Goal: Information Seeking & Learning: Learn about a topic

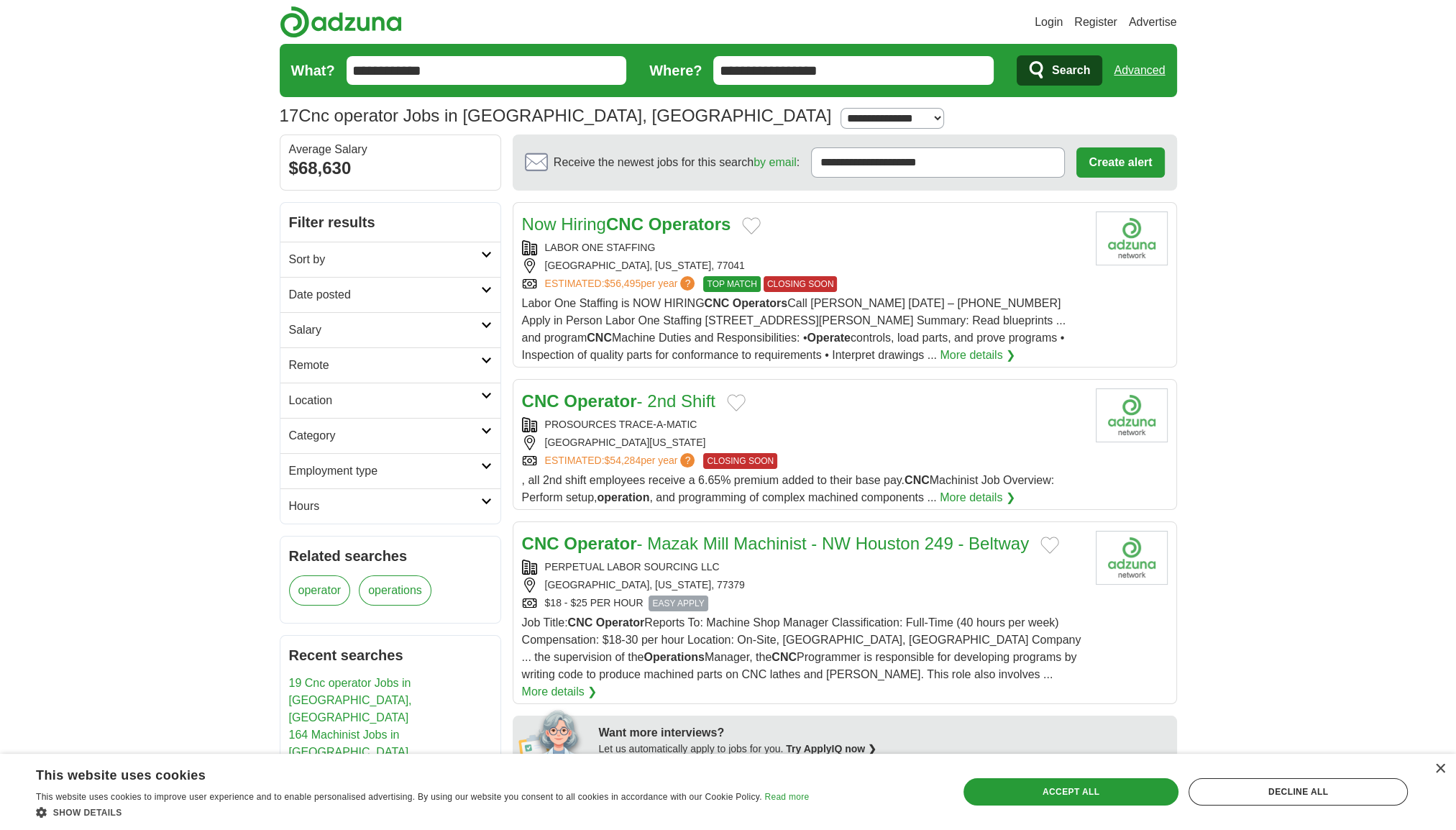
click at [527, 77] on input "**********" at bounding box center [486, 70] width 281 height 29
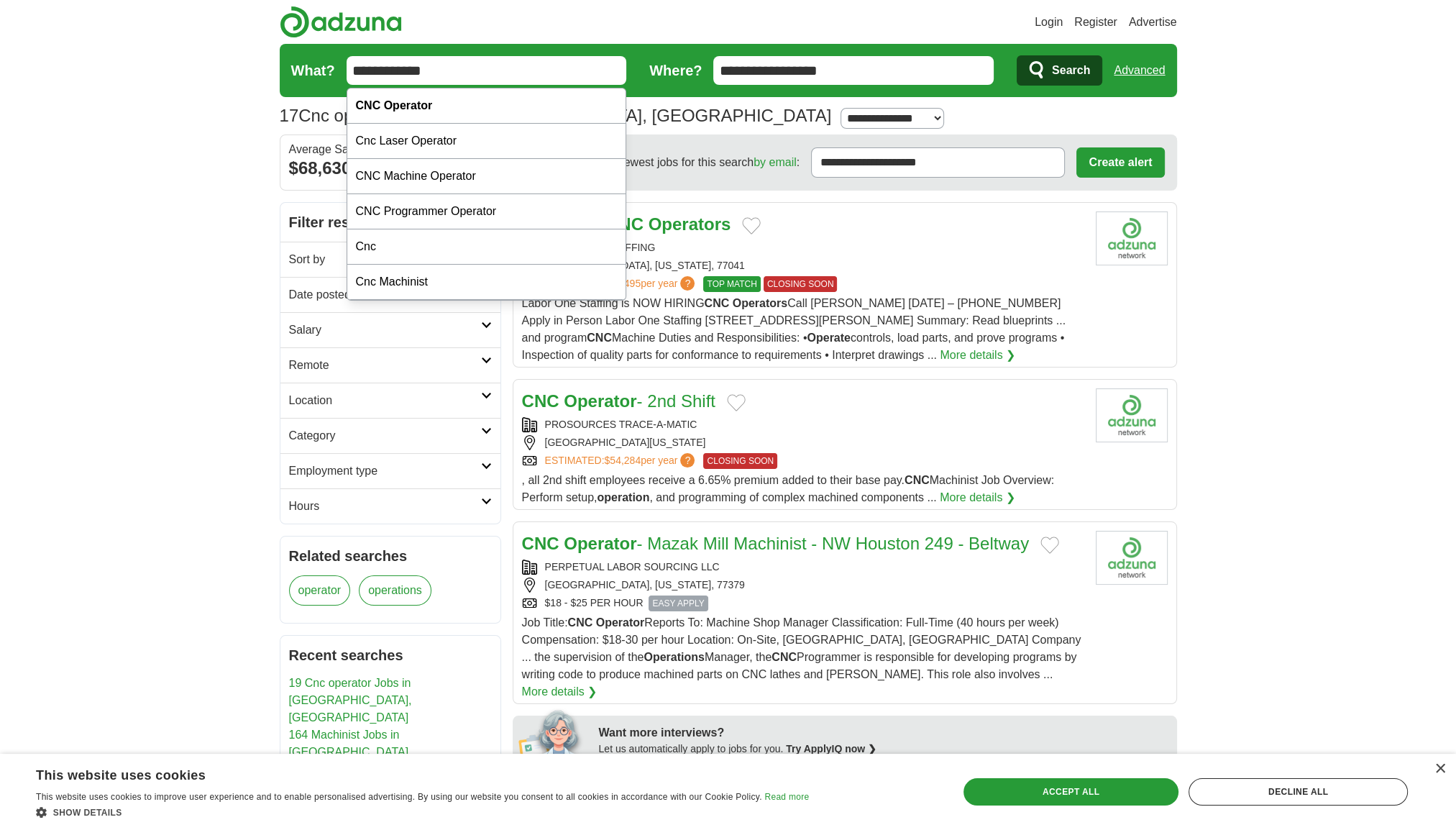
click at [1016, 55] on button "Search" at bounding box center [1059, 70] width 86 height 30
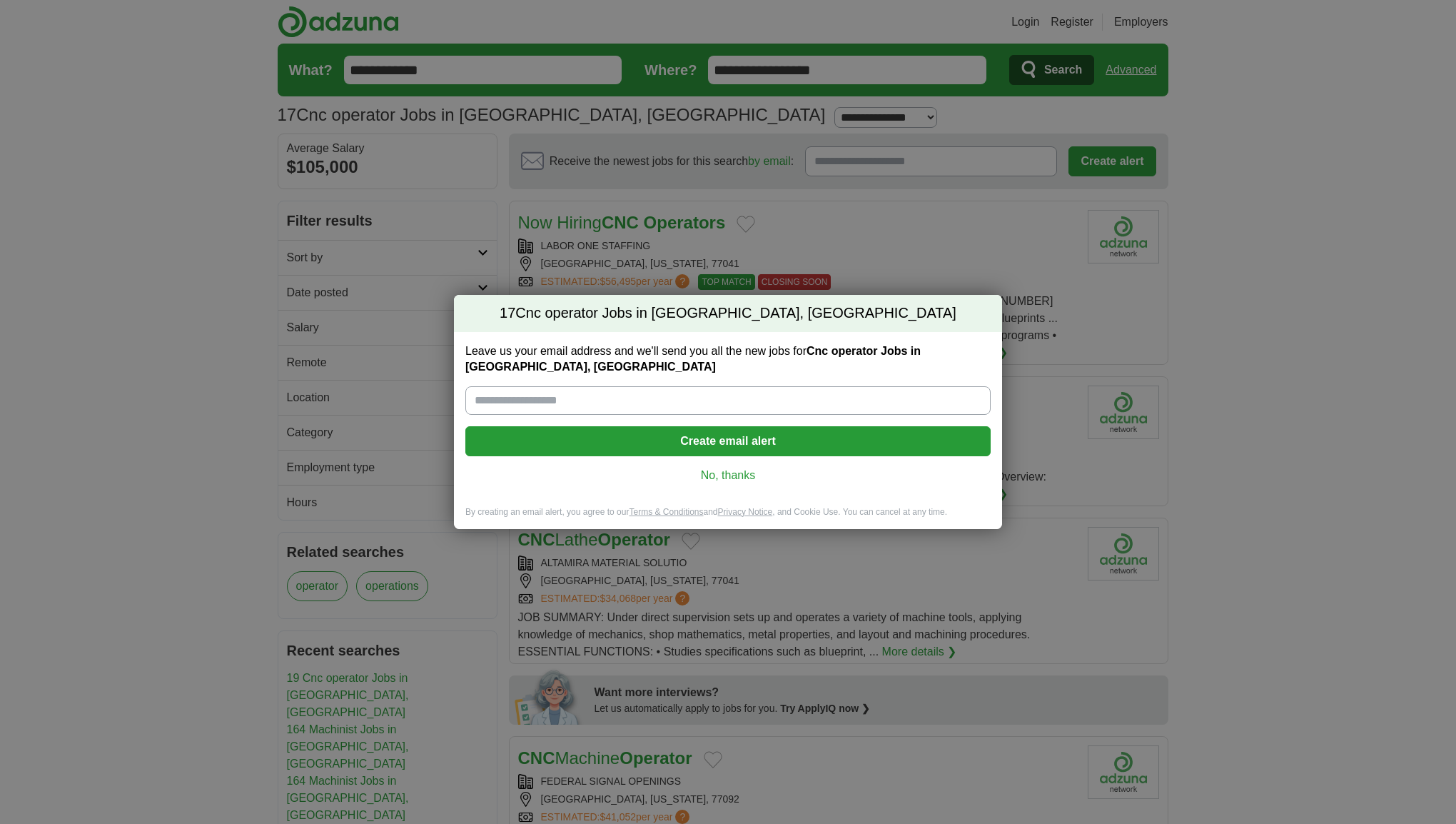
click at [715, 473] on link "No, thanks" at bounding box center [728, 475] width 502 height 16
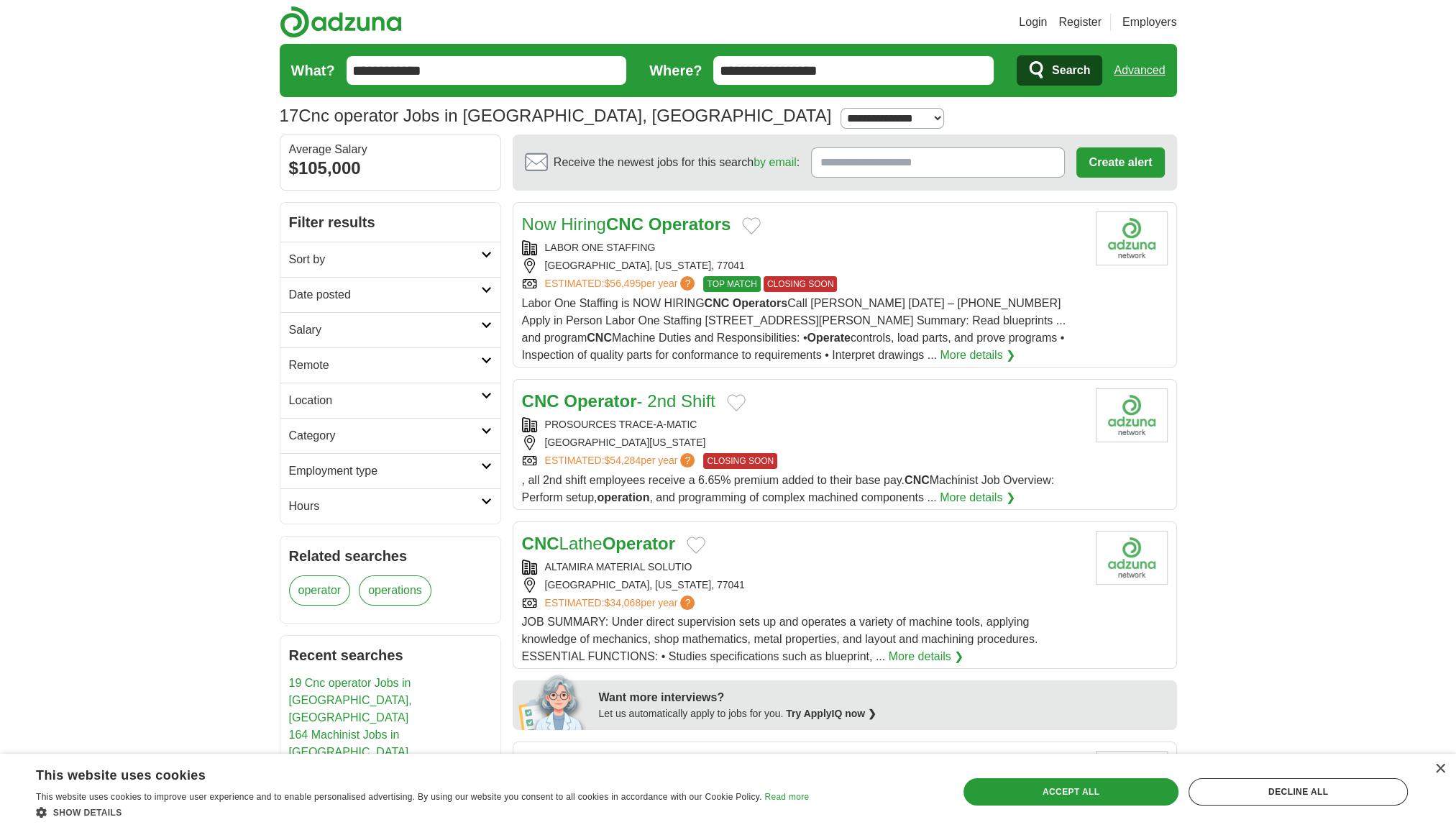
click at [1051, 74] on button "Search" at bounding box center [1059, 70] width 86 height 30
click at [1059, 65] on span "Search" at bounding box center [1071, 70] width 38 height 29
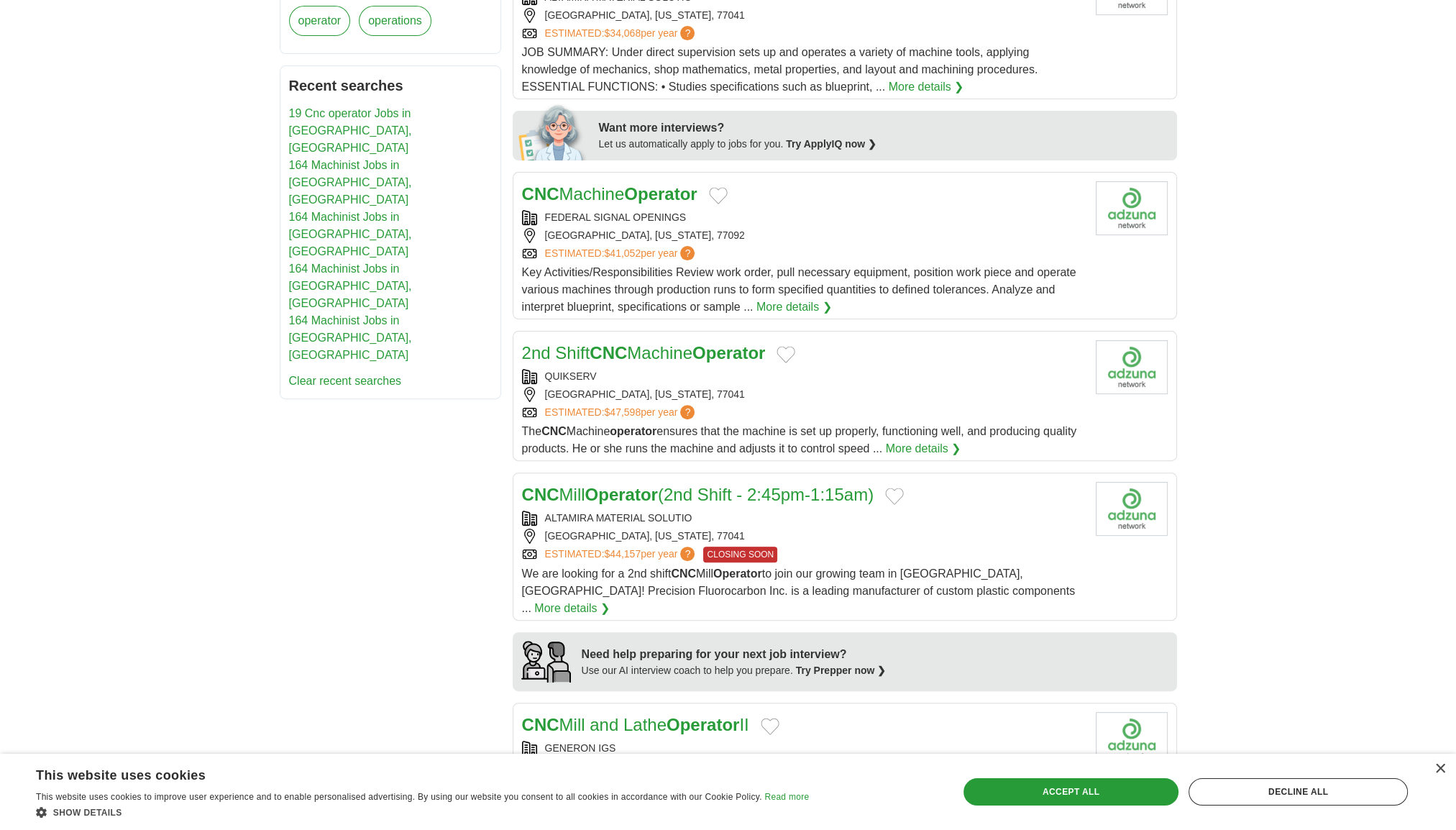
scroll to position [575, 0]
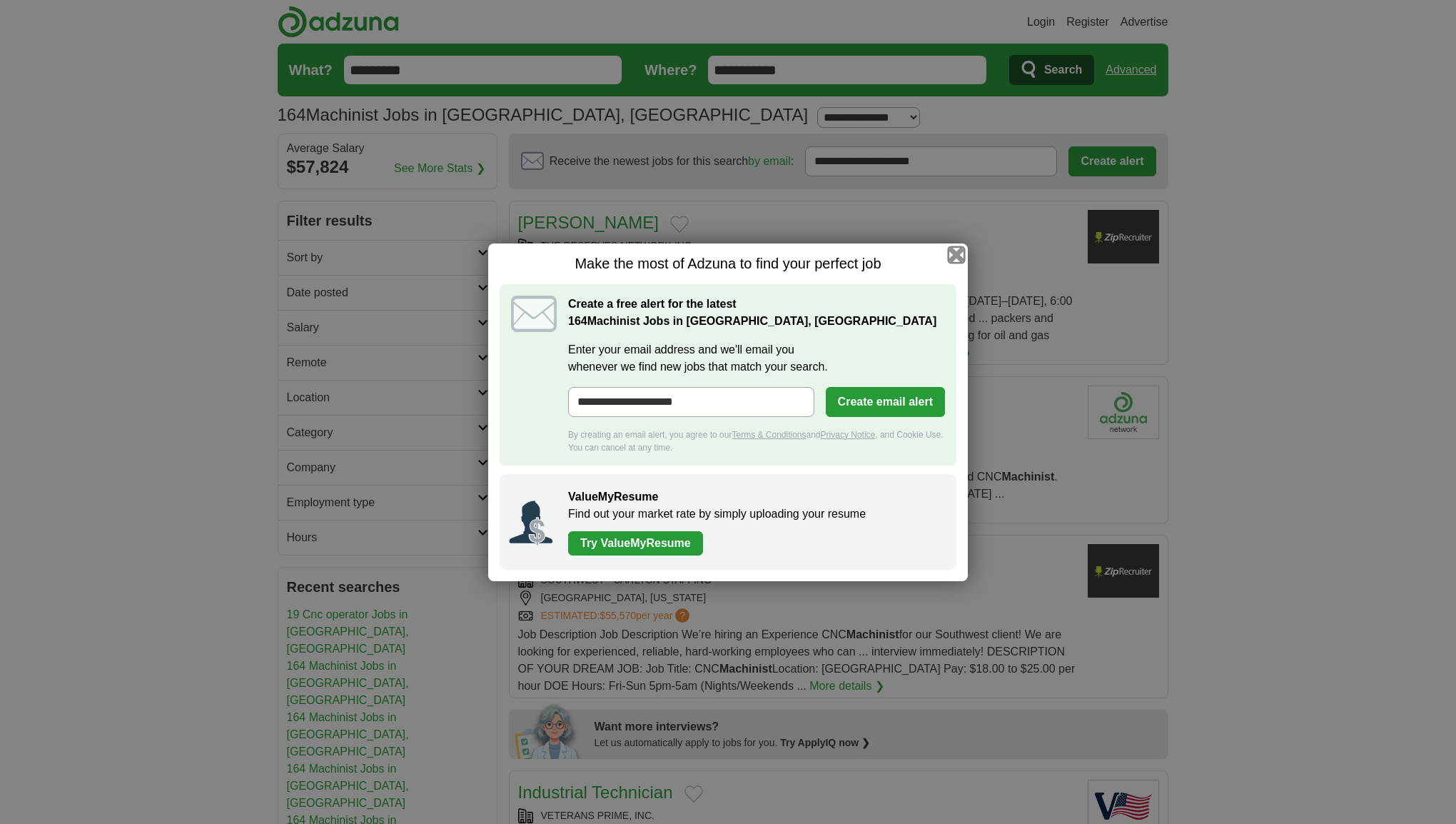
click at [958, 258] on button "button" at bounding box center [956, 253] width 16 height 16
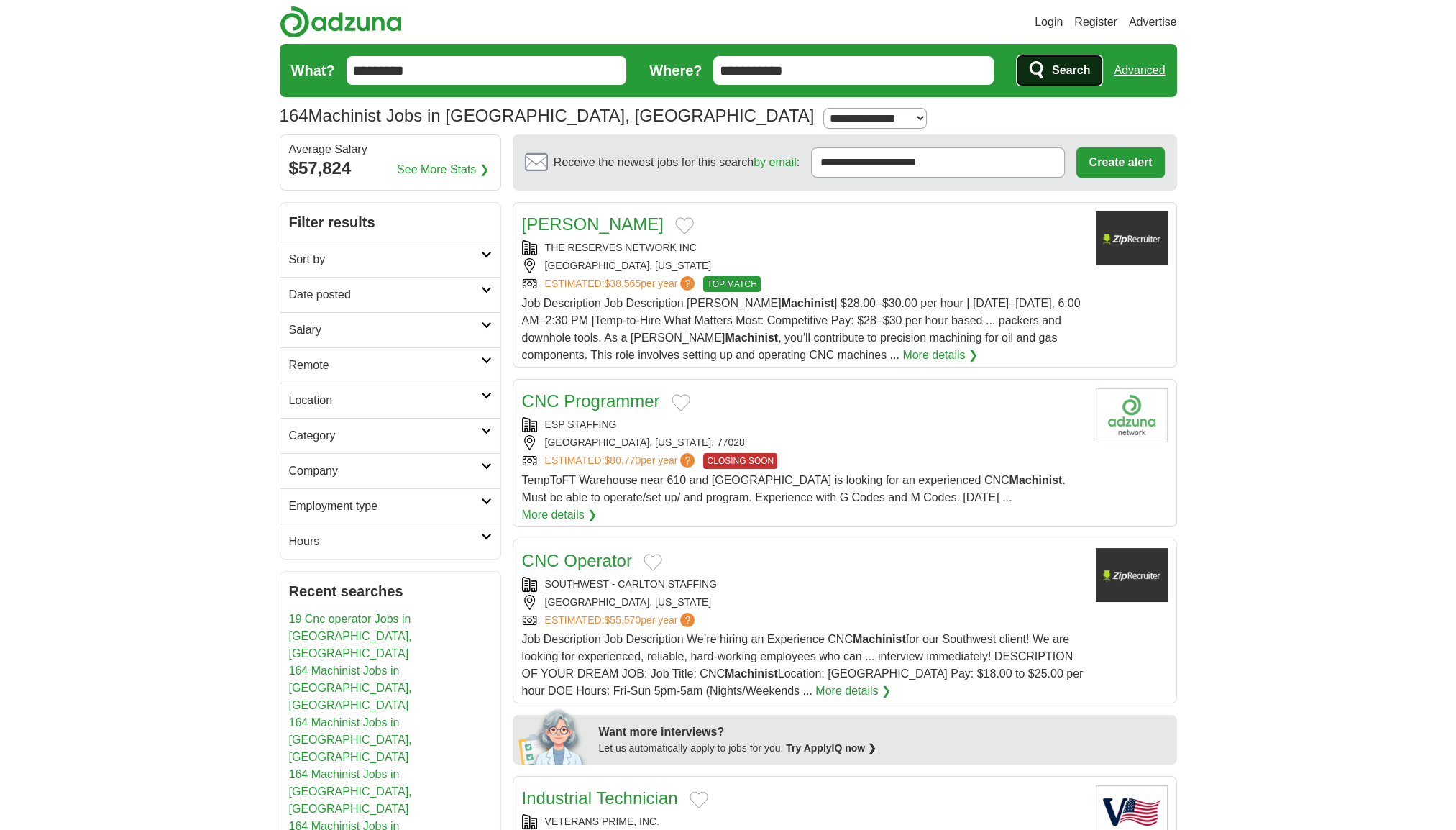
click at [1071, 72] on span "Search" at bounding box center [1071, 70] width 38 height 29
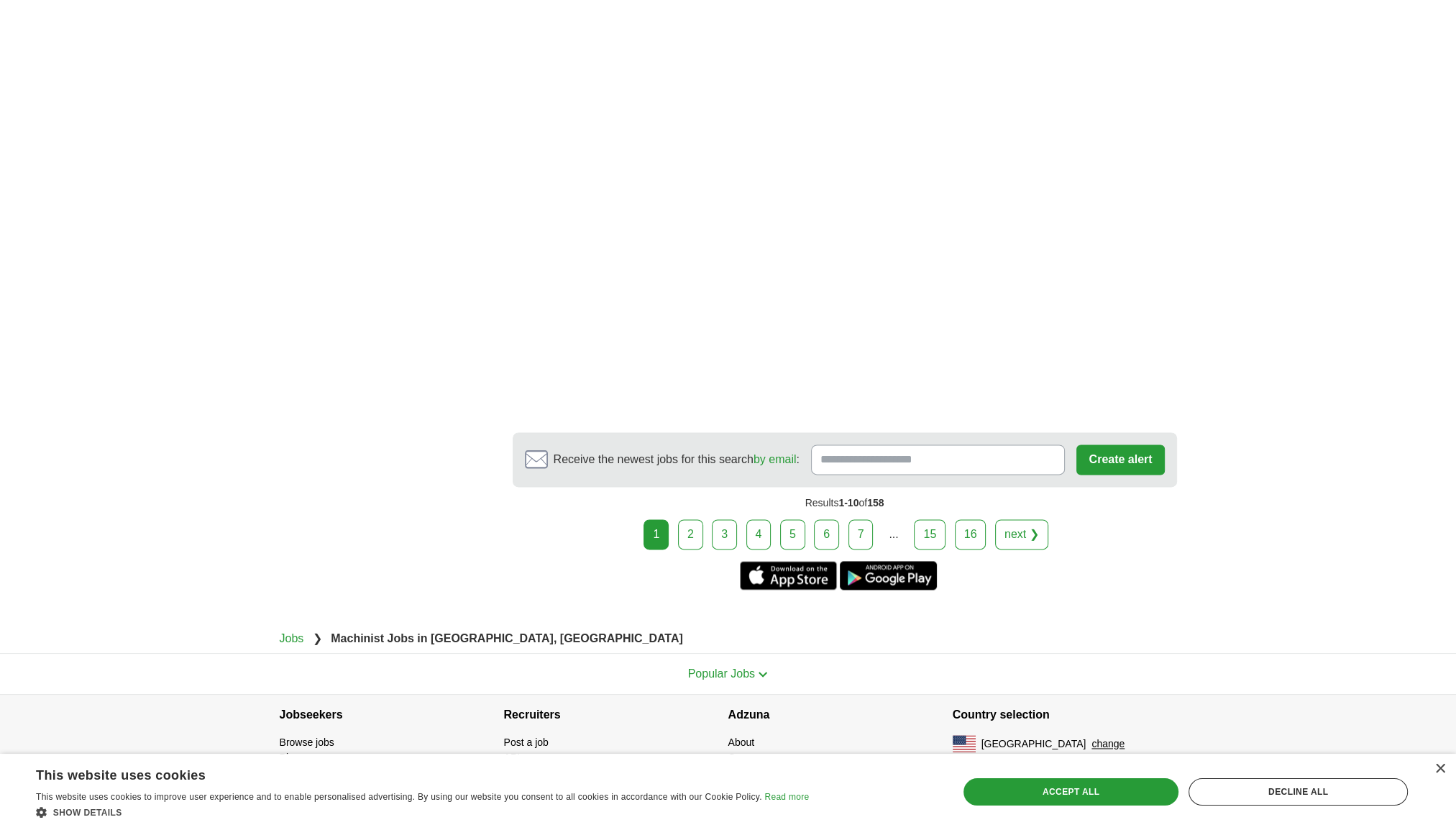
scroll to position [2536, 0]
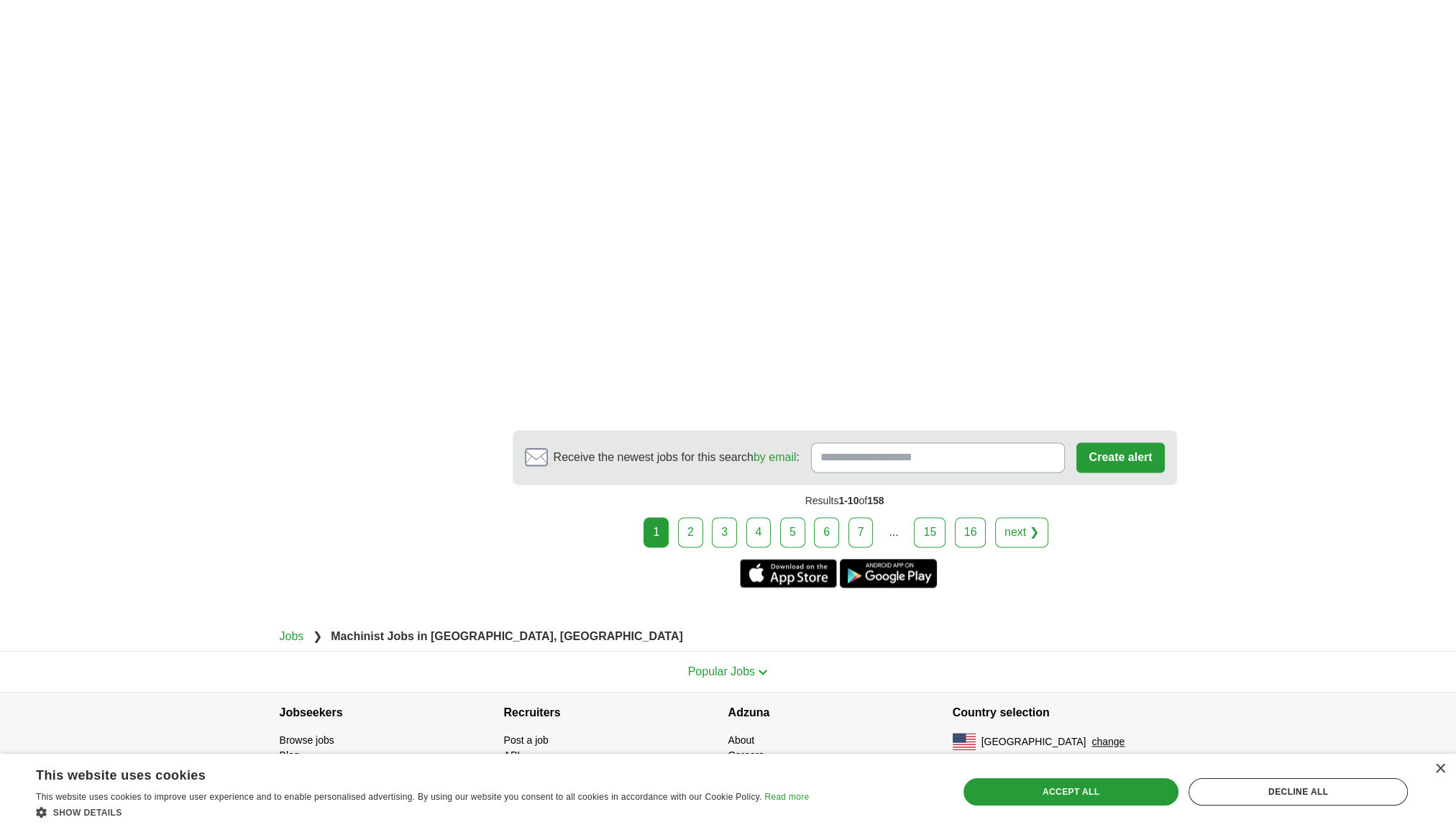
click at [691, 529] on link "2" at bounding box center [691, 532] width 26 height 30
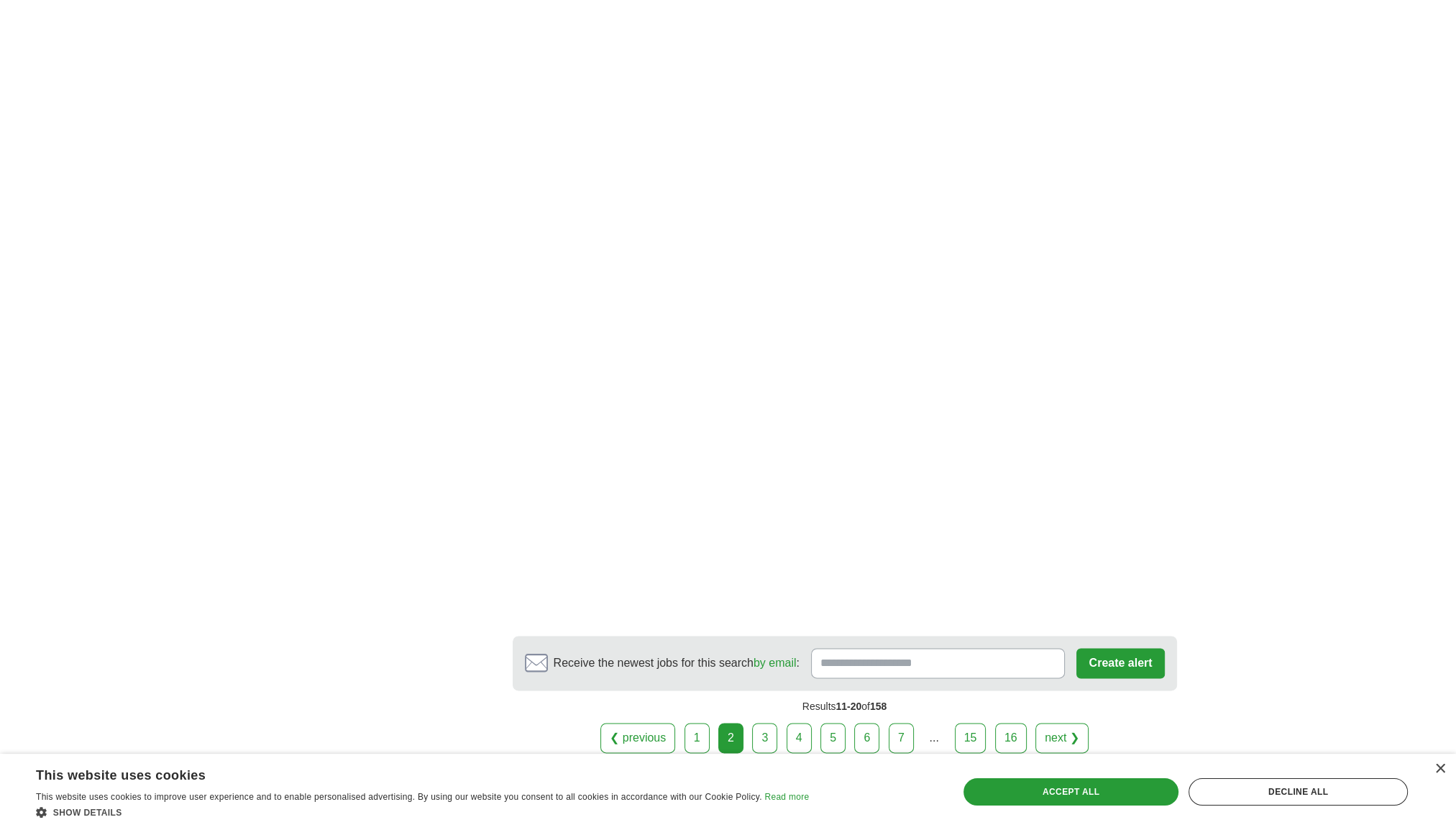
scroll to position [2519, 0]
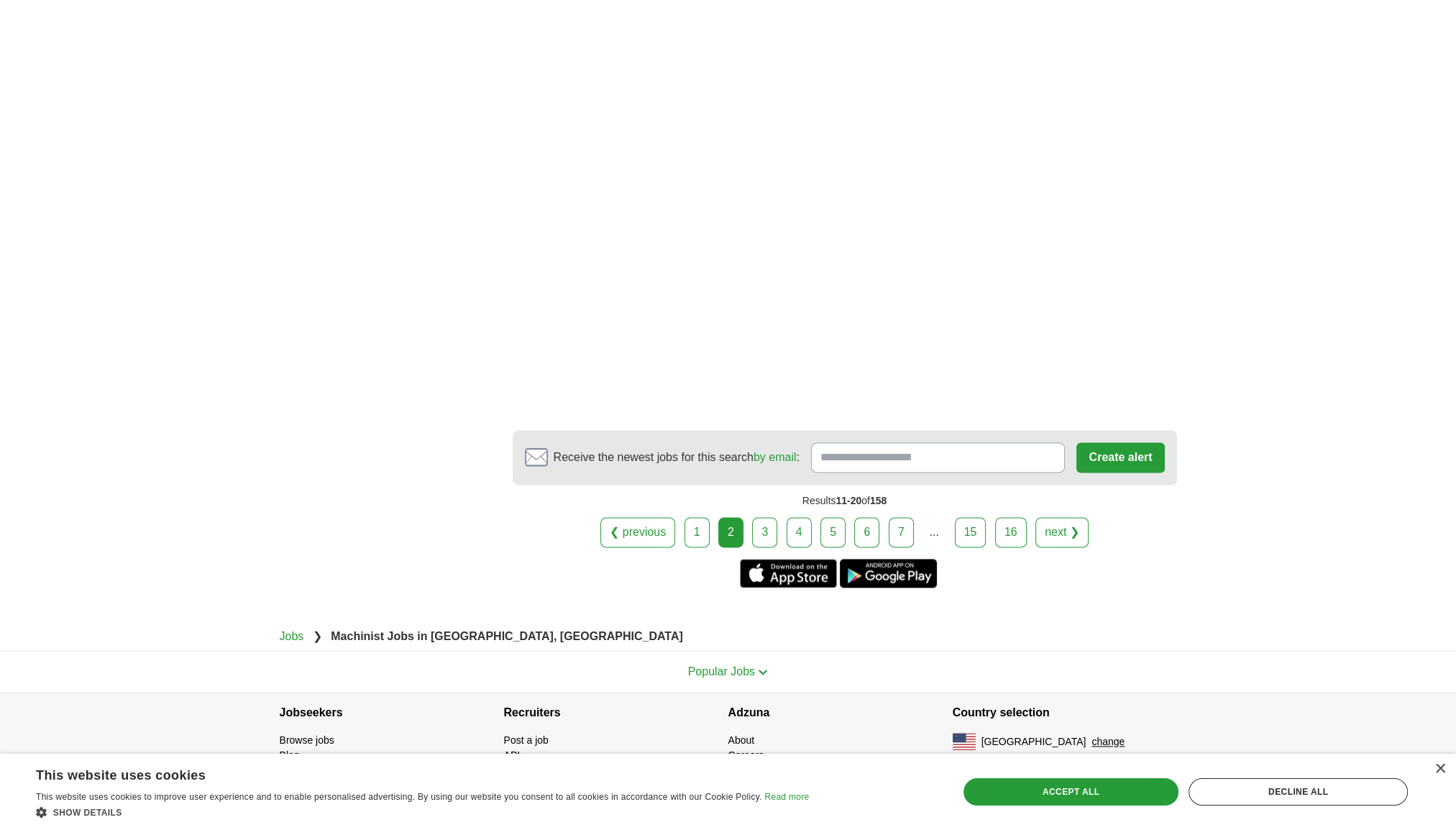
click at [765, 525] on link "3" at bounding box center [765, 532] width 26 height 30
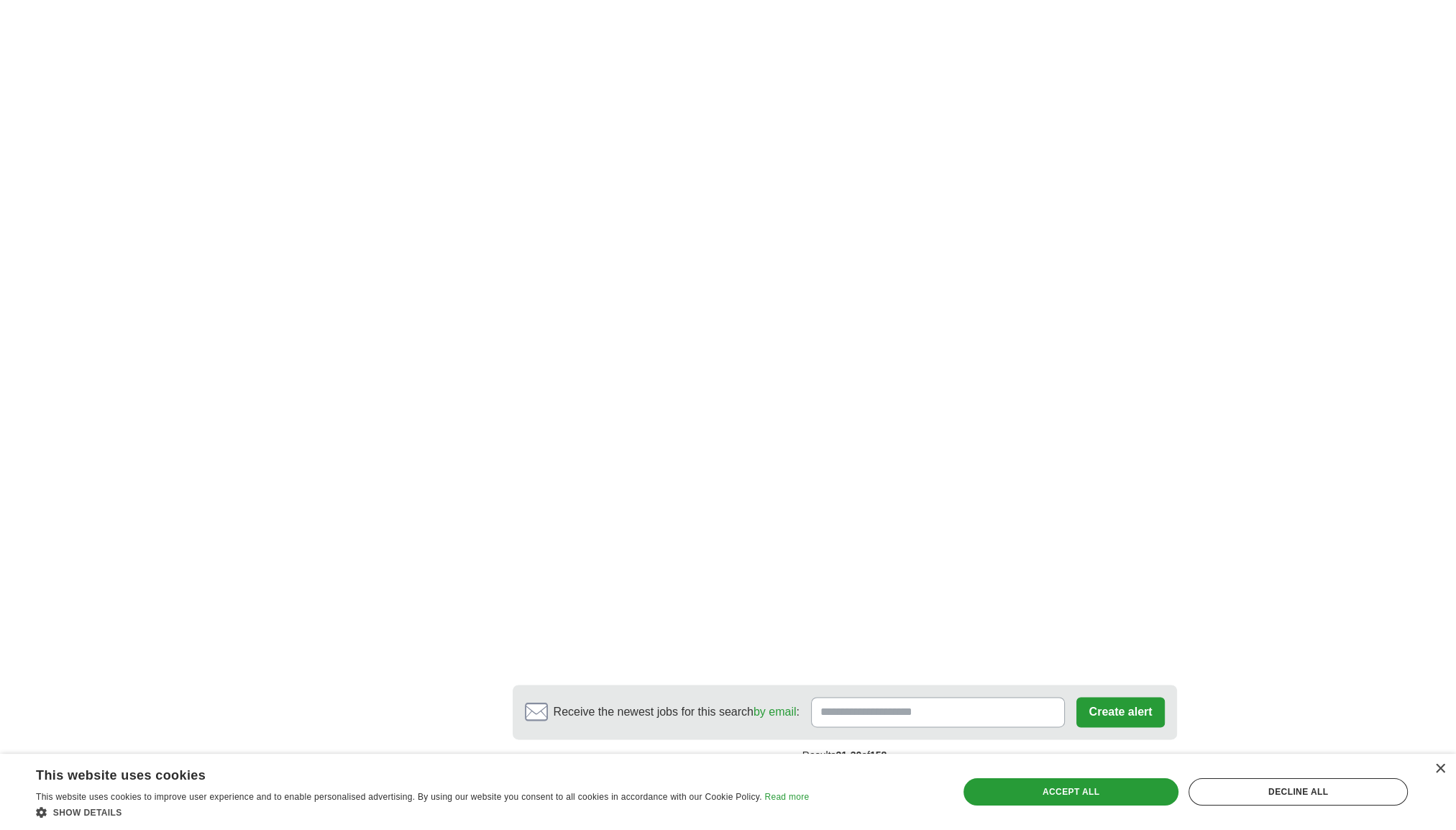
scroll to position [2711, 0]
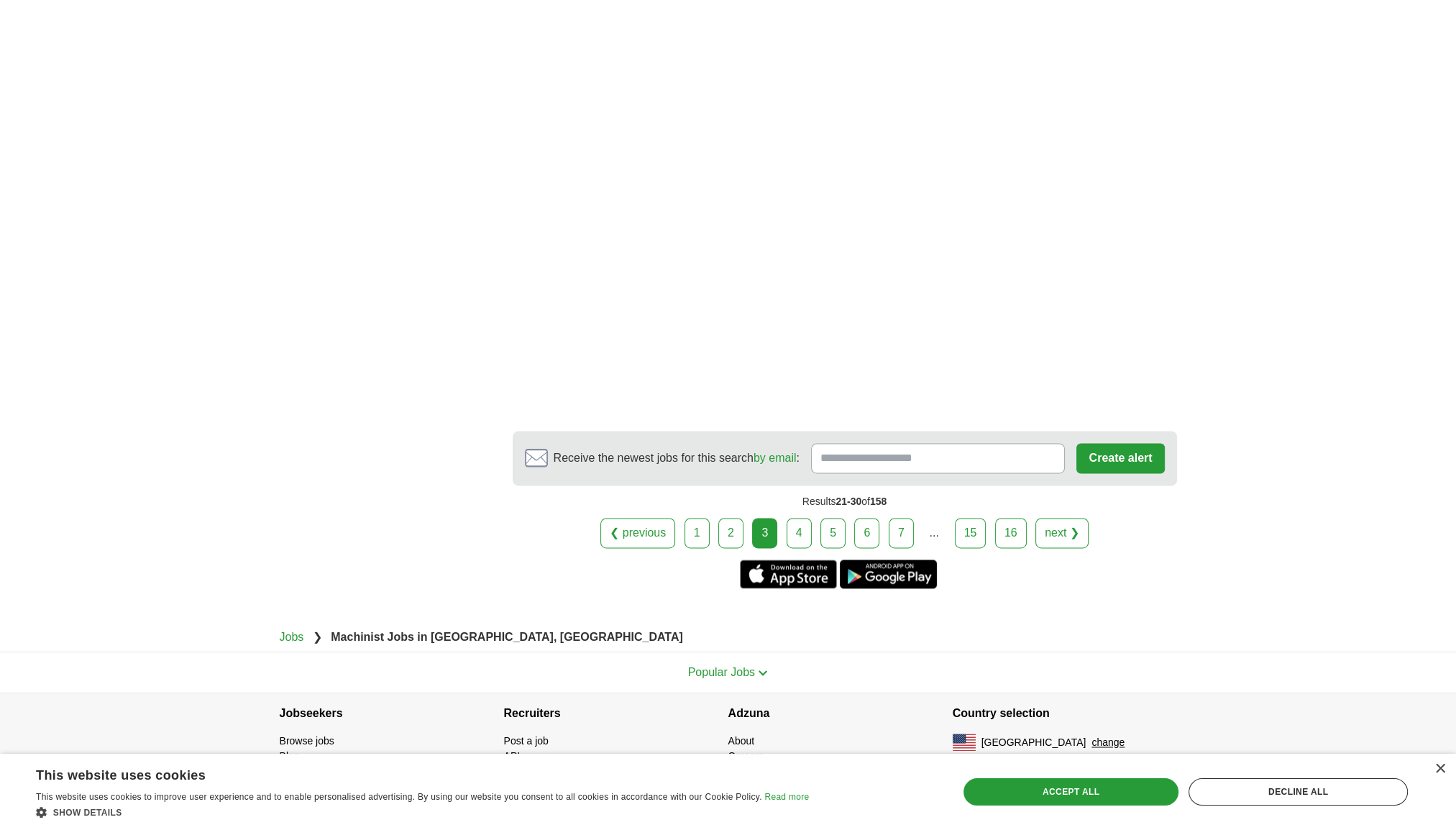
click at [795, 525] on link "4" at bounding box center [799, 533] width 26 height 30
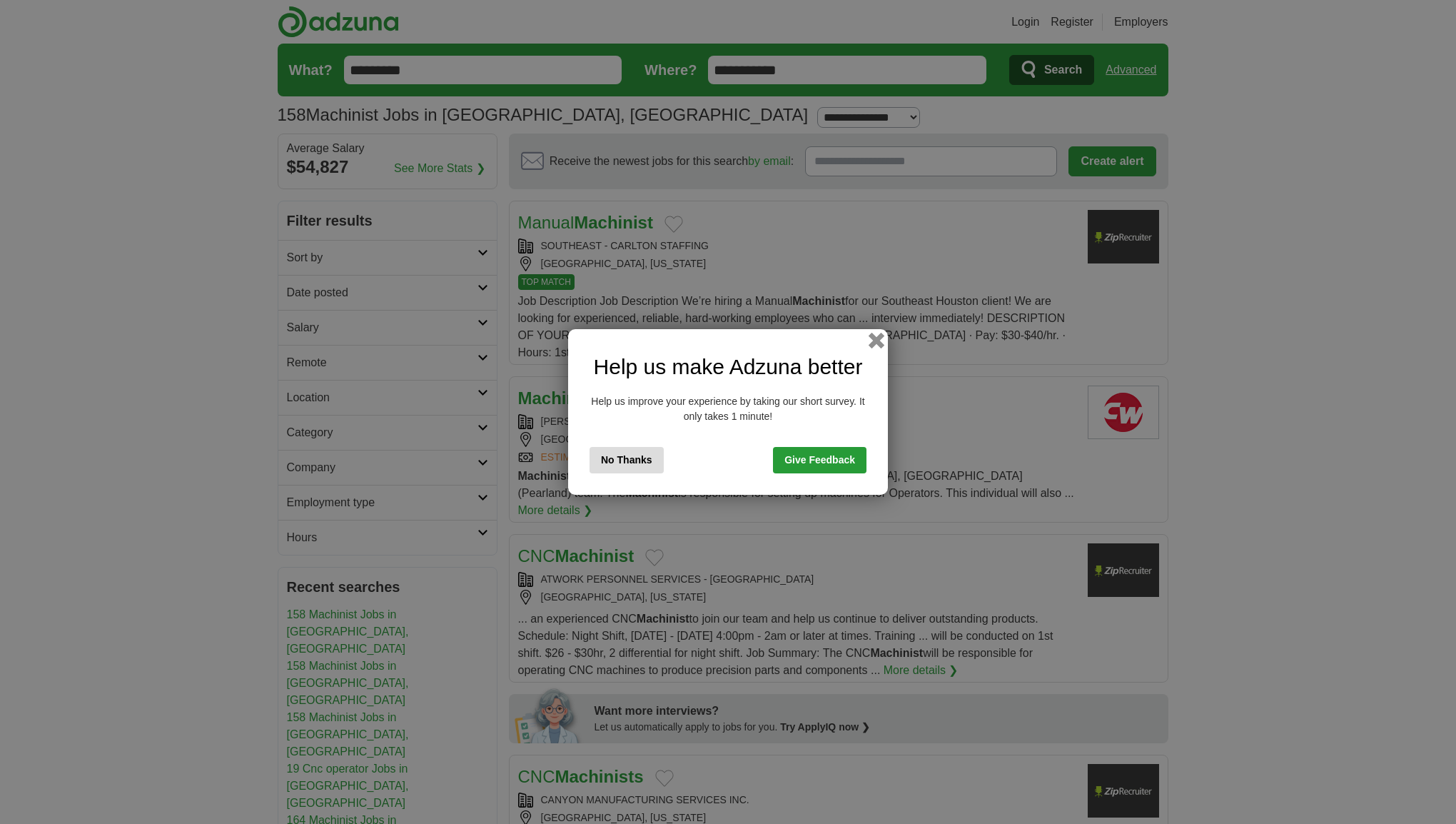
click at [878, 343] on button "button" at bounding box center [876, 340] width 16 height 16
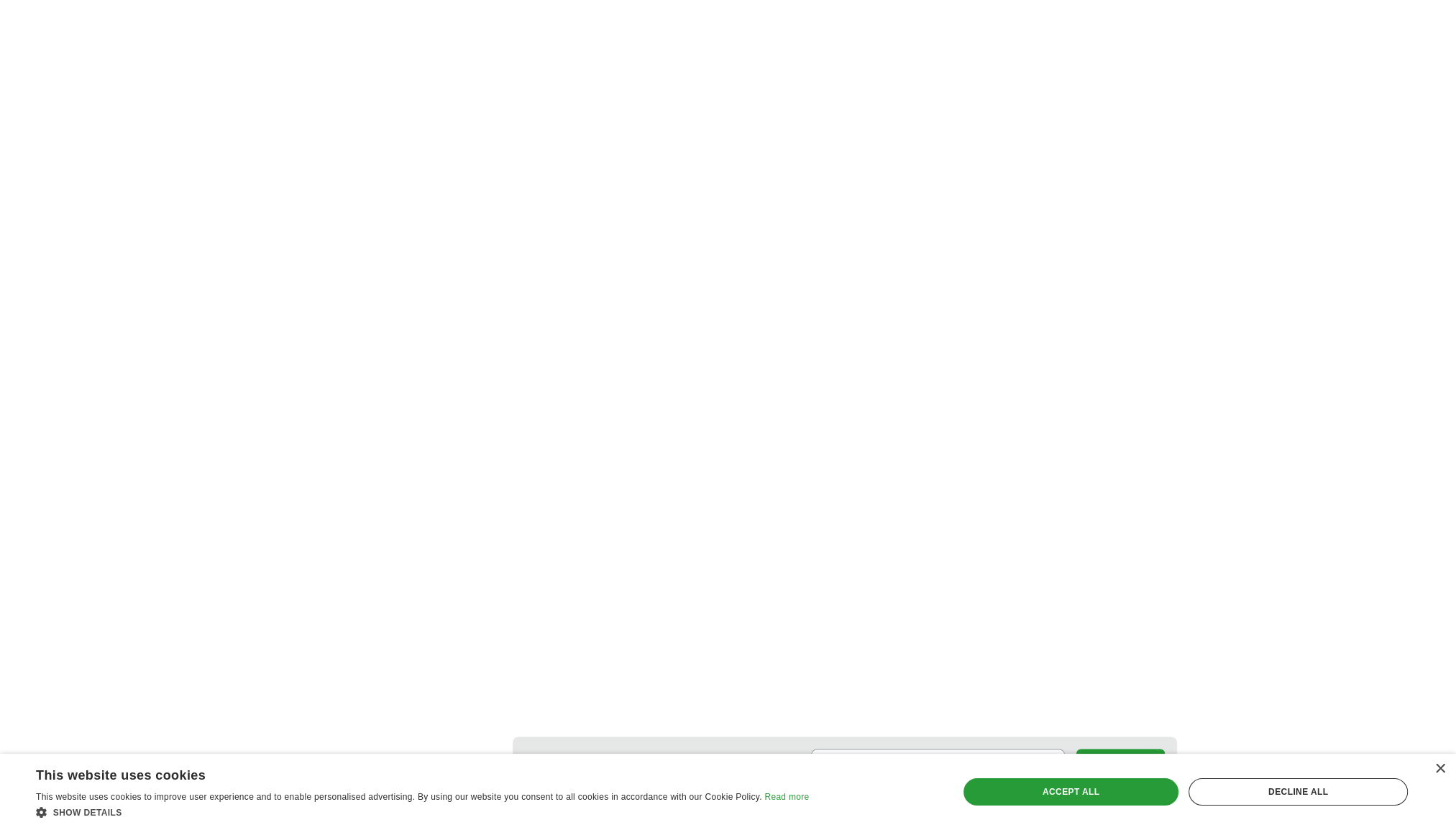
scroll to position [2464, 0]
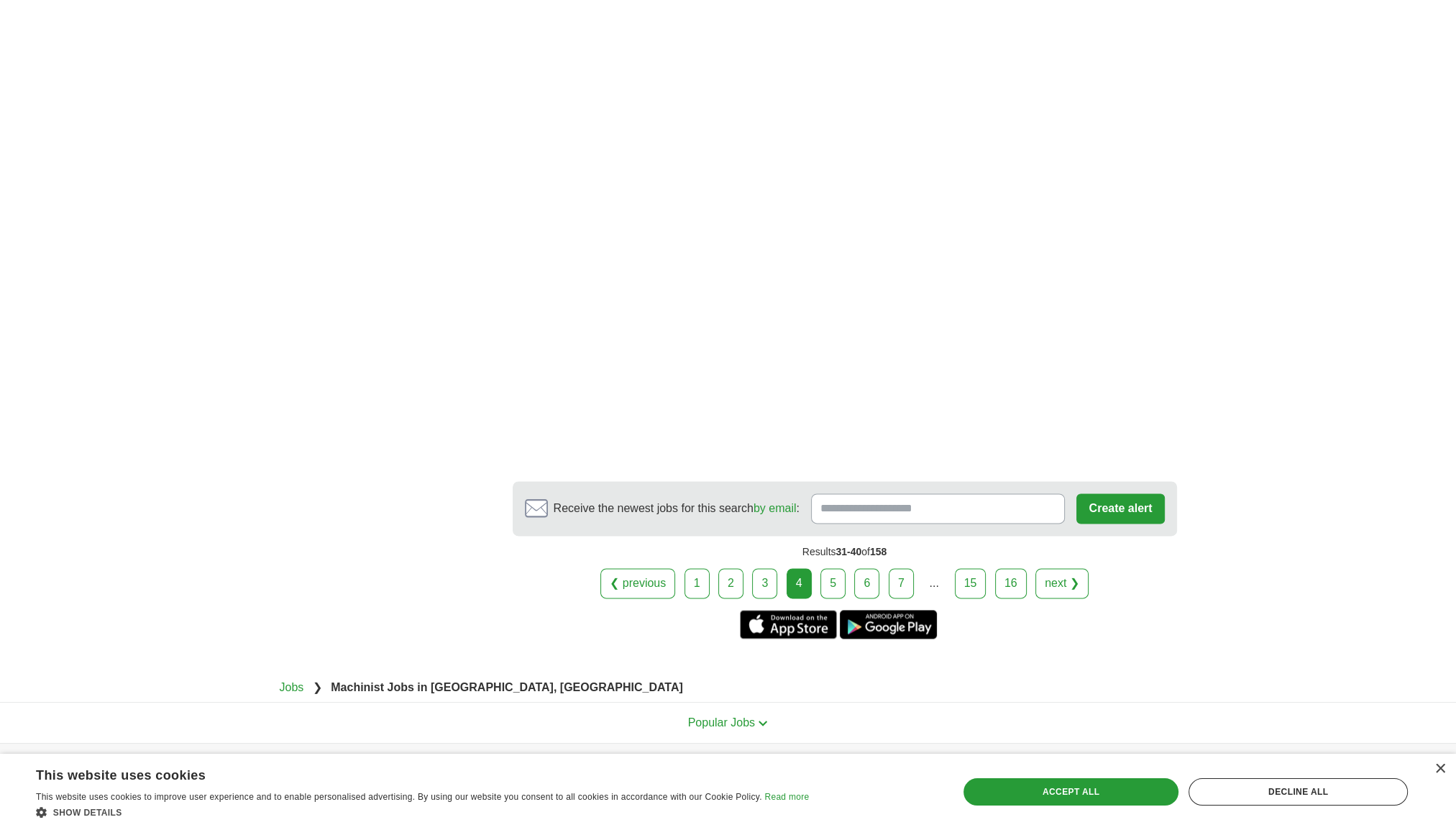
click at [836, 568] on link "5" at bounding box center [833, 583] width 26 height 30
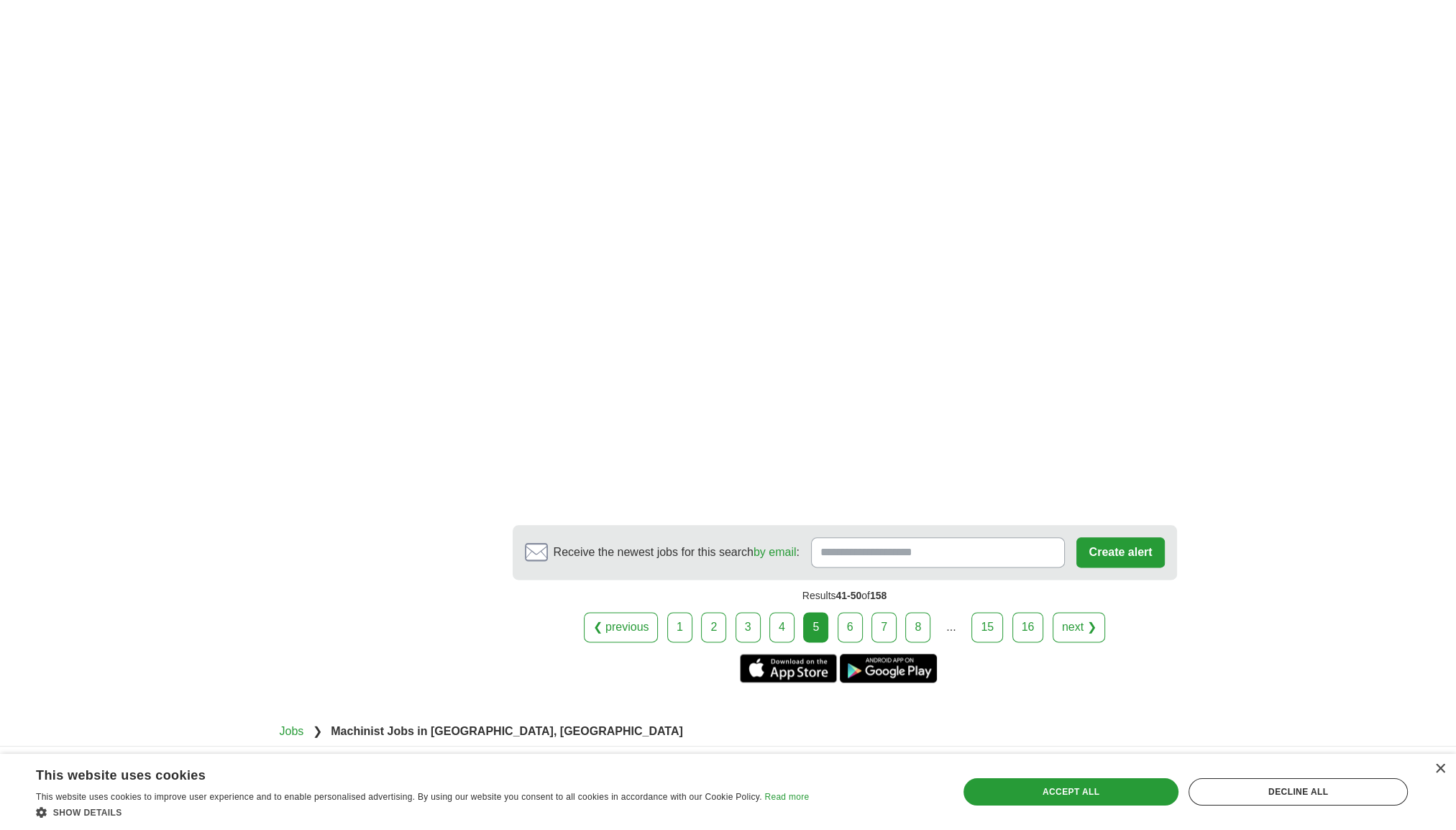
scroll to position [2237, 0]
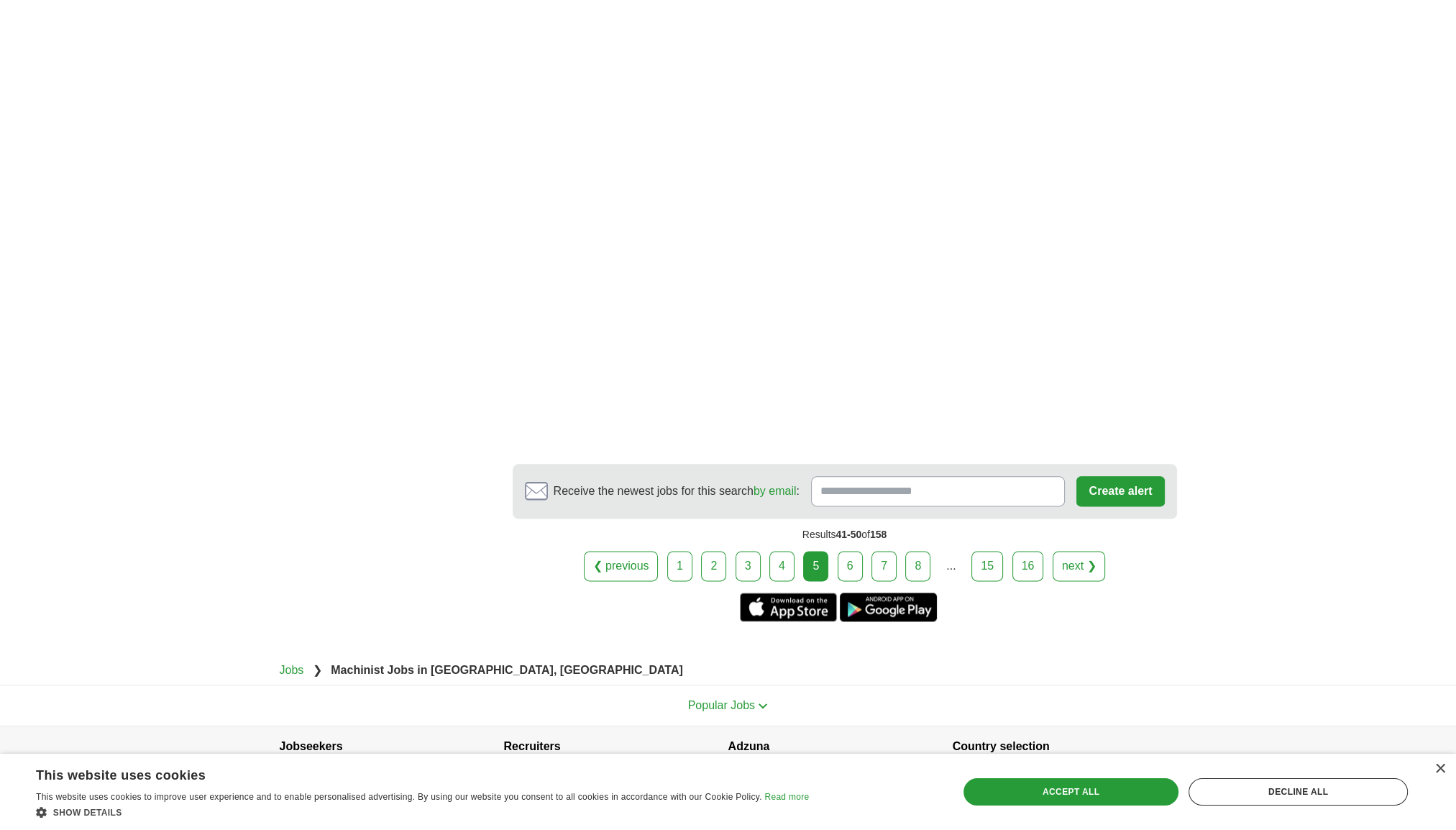
click at [847, 551] on link "6" at bounding box center [850, 566] width 26 height 30
